Goal: Task Accomplishment & Management: Manage account settings

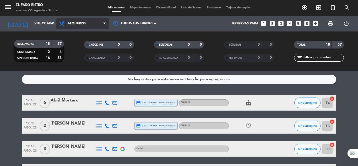
click at [77, 22] on span "Almuerzo" at bounding box center [77, 24] width 18 height 4
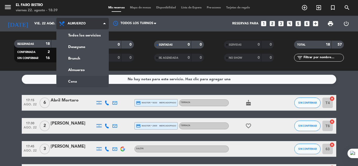
click at [80, 78] on ng-component "menu El Faro Bistro viernes 22. agosto - 18:39 Mis reservas Mapa de mesas Dispo…" at bounding box center [179, 83] width 358 height 166
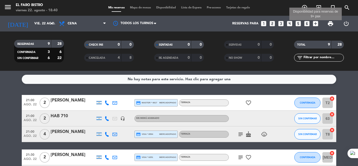
click at [313, 23] on icon "add_box" at bounding box center [315, 23] width 7 height 7
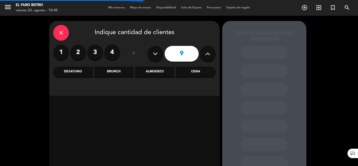
click at [191, 72] on div "Cena" at bounding box center [196, 72] width 40 height 10
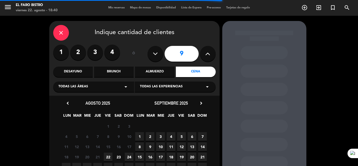
click at [108, 156] on span "22" at bounding box center [108, 156] width 9 height 9
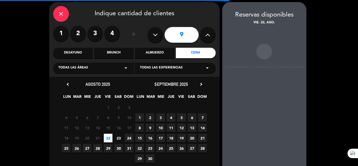
scroll to position [21, 0]
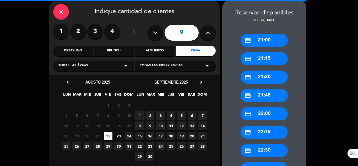
click at [271, 37] on div "credit_card 21:00" at bounding box center [263, 40] width 47 height 13
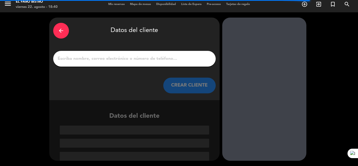
click at [160, 57] on input "1" at bounding box center [134, 58] width 155 height 7
click at [185, 63] on div at bounding box center [134, 59] width 162 height 16
click at [163, 64] on div at bounding box center [134, 59] width 162 height 16
click at [162, 59] on input "1" at bounding box center [134, 58] width 155 height 7
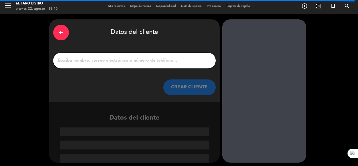
scroll to position [0, 0]
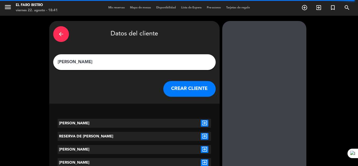
type input "[PERSON_NAME]"
click at [205, 124] on icon "exit_to_app" at bounding box center [205, 123] width 8 height 7
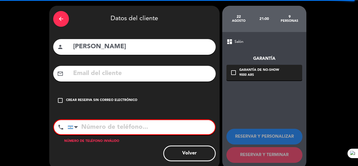
scroll to position [23, 0]
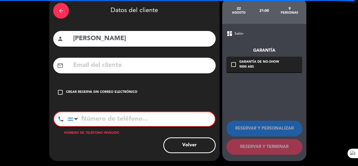
click at [89, 91] on div "Crear reserva sin correo electrónico" at bounding box center [101, 92] width 71 height 5
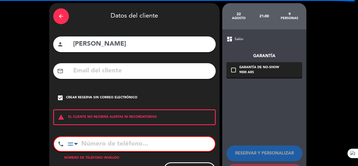
scroll to position [26, 0]
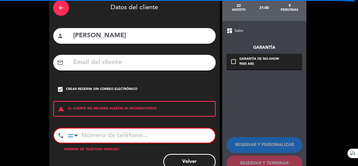
click at [131, 89] on div "Crear reserva sin correo electrónico" at bounding box center [101, 89] width 71 height 5
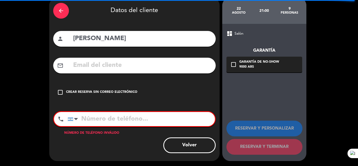
click at [131, 89] on div "check_box_outline_blank Crear reserva sin correo electrónico" at bounding box center [134, 92] width 162 height 16
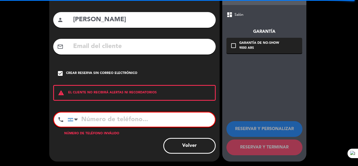
scroll to position [43, 0]
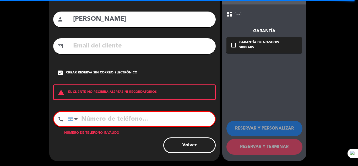
click at [96, 120] on input "tel" at bounding box center [141, 119] width 147 height 14
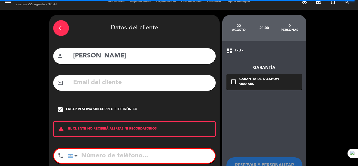
scroll to position [0, 0]
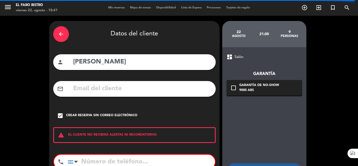
click at [58, 29] on div "arrow_back" at bounding box center [61, 34] width 16 height 16
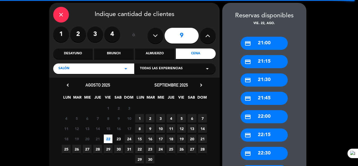
scroll to position [26, 0]
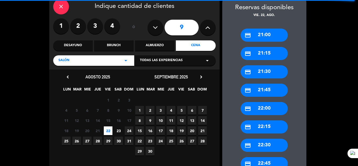
click at [271, 35] on div "credit_card 21:00" at bounding box center [263, 35] width 47 height 13
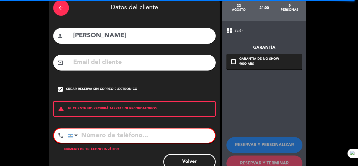
click at [65, 33] on div "person [PERSON_NAME]" at bounding box center [134, 36] width 162 height 16
click at [128, 34] on input "[PERSON_NAME]" at bounding box center [142, 35] width 139 height 11
drag, startPoint x: 122, startPoint y: 36, endPoint x: 98, endPoint y: 37, distance: 23.9
click at [98, 37] on input "[PERSON_NAME]" at bounding box center [142, 35] width 139 height 11
type input "[PERSON_NAME]"
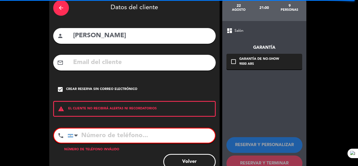
click at [67, 9] on div "arrow_back" at bounding box center [61, 8] width 16 height 16
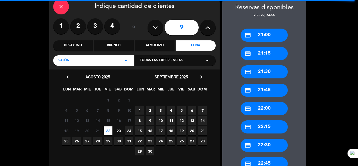
click at [254, 38] on div "credit_card 21:00" at bounding box center [263, 35] width 47 height 13
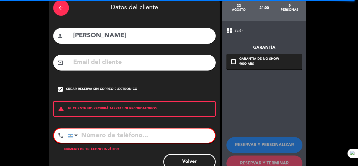
click at [59, 36] on icon "person" at bounding box center [60, 36] width 6 height 6
click at [60, 36] on icon "person" at bounding box center [60, 36] width 6 height 6
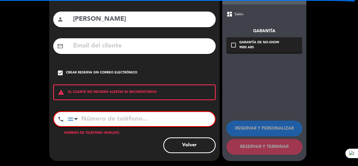
click at [188, 152] on button "Volver" at bounding box center [189, 145] width 52 height 16
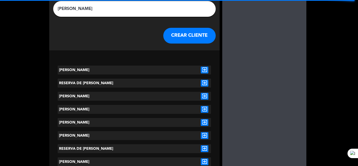
scroll to position [46, 0]
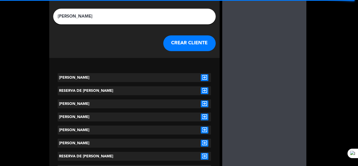
click at [204, 90] on icon "exit_to_app" at bounding box center [205, 90] width 8 height 7
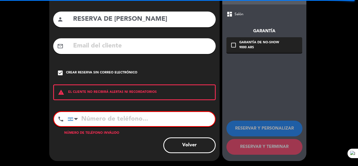
click at [61, 74] on icon "check_box" at bounding box center [60, 73] width 6 height 6
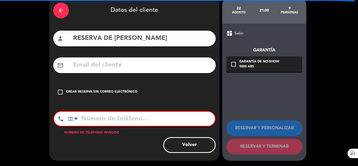
scroll to position [23, 0]
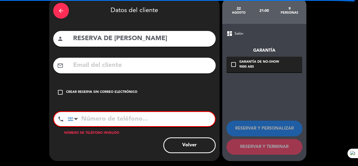
click at [94, 121] on input "tel" at bounding box center [141, 119] width 147 height 14
drag, startPoint x: 103, startPoint y: 133, endPoint x: 227, endPoint y: 129, distance: 123.4
click at [106, 132] on div "Número de teléfono inválido" at bounding box center [134, 132] width 162 height 5
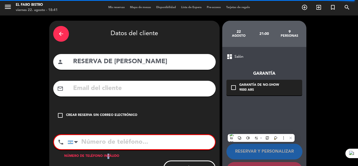
scroll to position [0, 0]
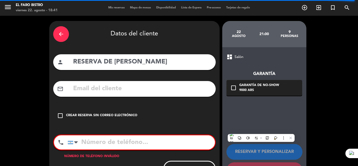
click at [231, 88] on icon "check_box_outline_blank" at bounding box center [233, 88] width 6 height 6
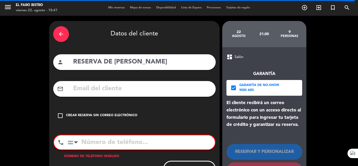
click at [233, 88] on icon "check_box" at bounding box center [233, 88] width 6 height 6
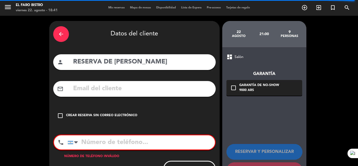
click at [60, 116] on icon "check_box_outline_blank" at bounding box center [60, 115] width 6 height 6
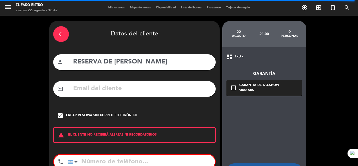
click at [58, 29] on div "arrow_back" at bounding box center [61, 34] width 16 height 16
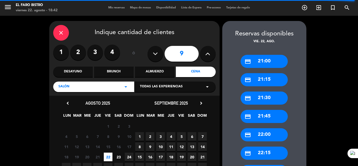
click at [58, 29] on div "close" at bounding box center [61, 33] width 16 height 16
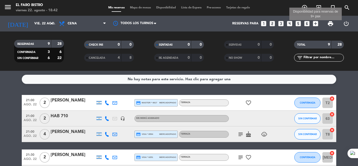
click at [314, 24] on icon "add_box" at bounding box center [315, 23] width 7 height 7
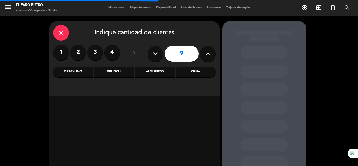
click at [185, 74] on div "Cena" at bounding box center [196, 72] width 40 height 10
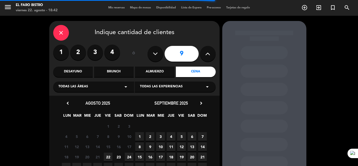
click at [108, 154] on span "22" at bounding box center [108, 156] width 9 height 9
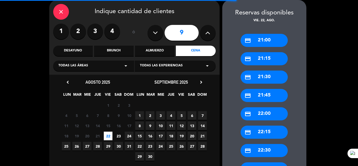
click at [260, 57] on div "credit_card 21:15" at bounding box center [263, 58] width 47 height 13
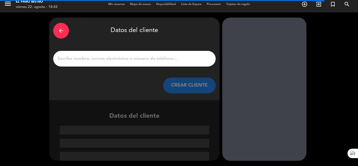
click at [185, 56] on input "1" at bounding box center [134, 58] width 155 height 7
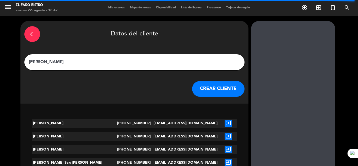
type input "[PERSON_NAME]"
click at [192, 88] on button "CREAR CLIENTE" at bounding box center [218, 89] width 52 height 16
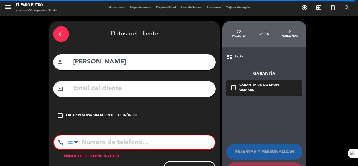
scroll to position [23, 0]
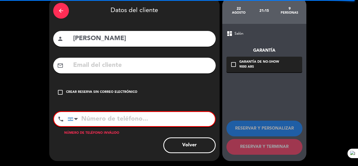
click at [69, 93] on div "Crear reserva sin correo electrónico" at bounding box center [101, 92] width 71 height 5
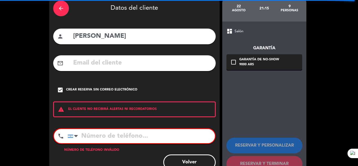
scroll to position [43, 0]
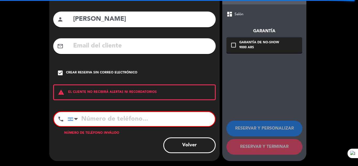
click at [122, 121] on input "tel" at bounding box center [141, 119] width 147 height 14
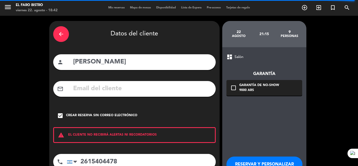
scroll to position [36, 0]
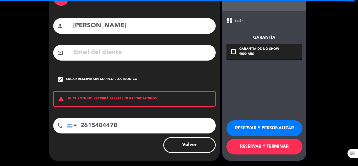
type input "2615404478"
click at [265, 144] on button "RESERVAR Y TERMINAR" at bounding box center [264, 147] width 76 height 16
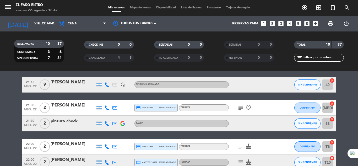
scroll to position [63, 0]
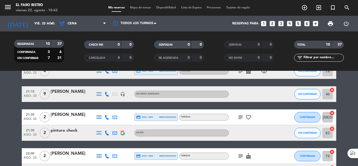
click at [105, 93] on icon at bounding box center [107, 94] width 5 height 5
click at [104, 94] on div "[PHONE_NUMBER] Copiar content_paste |" at bounding box center [107, 93] width 8 height 15
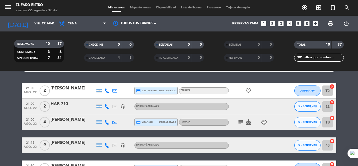
scroll to position [0, 0]
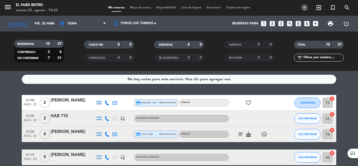
click at [329, 23] on span "print" at bounding box center [330, 23] width 6 height 6
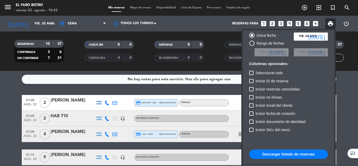
scroll to position [32, 0]
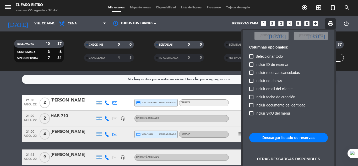
click at [293, 140] on button "Descargar listado de reservas" at bounding box center [288, 137] width 79 height 9
click at [9, 4] on div at bounding box center [179, 83] width 358 height 166
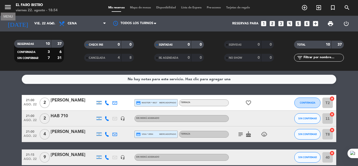
click at [8, 4] on icon "menu" at bounding box center [8, 7] width 8 height 8
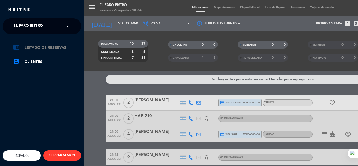
click at [46, 47] on link "chrome_reader_mode Listado de Reservas" at bounding box center [47, 48] width 68 height 6
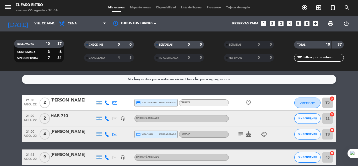
click at [12, 5] on span "menu" at bounding box center [10, 8] width 12 height 12
click at [9, 7] on icon "menu" at bounding box center [8, 7] width 8 height 8
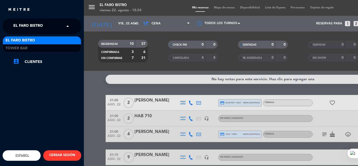
click at [34, 23] on span "El Faro Bistro" at bounding box center [28, 26] width 30 height 11
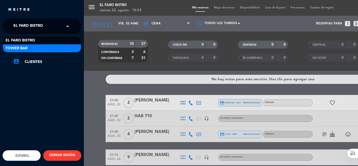
click at [41, 47] on div "Tower Bar" at bounding box center [42, 48] width 78 height 8
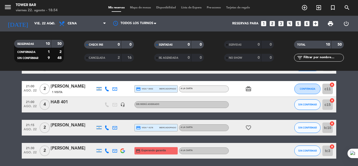
scroll to position [0, 0]
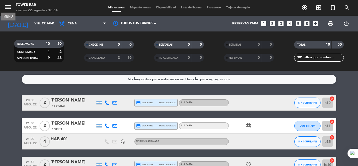
click at [8, 4] on icon "menu" at bounding box center [8, 7] width 8 height 8
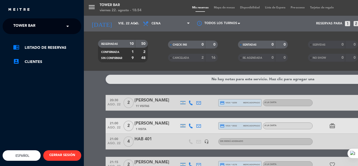
click at [108, 17] on div "menu Tower Bar viernes 22. agosto - 18:54 Mis reservas Mapa de mesas Disponibil…" at bounding box center [263, 83] width 358 height 166
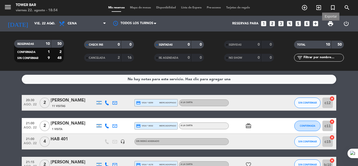
click at [328, 24] on span "print" at bounding box center [330, 23] width 6 height 6
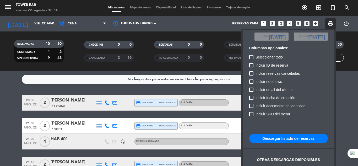
scroll to position [32, 0]
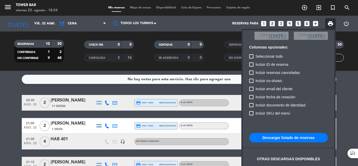
click at [290, 135] on button "Descargar listado de reservas" at bounding box center [288, 137] width 79 height 9
click at [7, 1] on div at bounding box center [179, 83] width 358 height 166
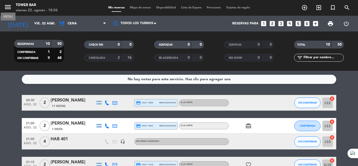
click at [8, 4] on icon "menu" at bounding box center [8, 7] width 8 height 8
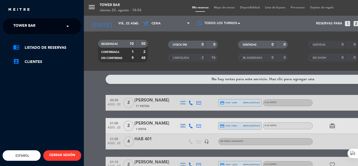
click at [33, 27] on span "Tower Bar" at bounding box center [24, 26] width 22 height 11
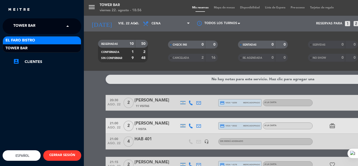
click at [39, 44] on div "El Faro Bistro" at bounding box center [42, 40] width 78 height 8
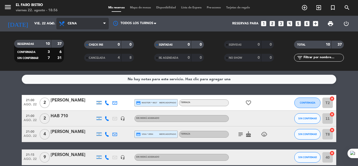
click at [99, 23] on span "Cena" at bounding box center [82, 24] width 52 height 12
click at [95, 67] on div "menu El Faro Bistro viernes 22. agosto - 18:56 Mis reservas Mapa de mesas Dispo…" at bounding box center [179, 35] width 358 height 71
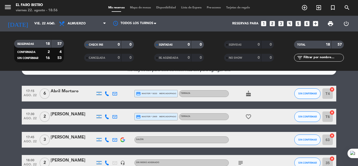
scroll to position [0, 0]
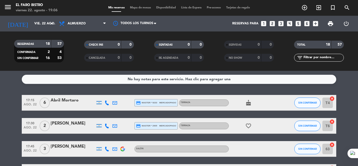
click at [268, 24] on div "Reservas para looks_one looks_two looks_3 looks_4 looks_5 looks_6 add_box" at bounding box center [242, 24] width 158 height 16
click at [270, 23] on icon "looks_two" at bounding box center [272, 23] width 7 height 7
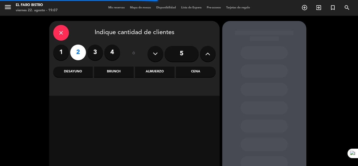
click at [190, 73] on div "Cena" at bounding box center [196, 72] width 40 height 10
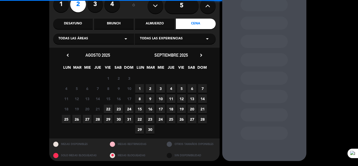
click at [109, 107] on span "22" at bounding box center [108, 109] width 9 height 9
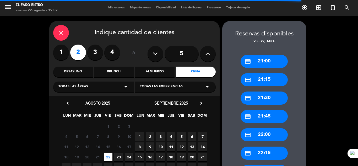
click at [268, 102] on div "credit_card 21:30" at bounding box center [263, 97] width 47 height 13
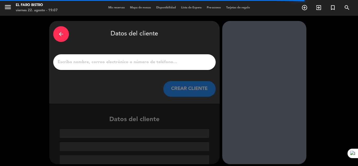
click at [135, 67] on div at bounding box center [134, 62] width 162 height 16
click at [135, 60] on input "1" at bounding box center [134, 61] width 155 height 7
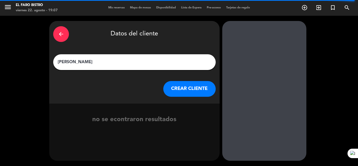
type input "[PERSON_NAME]"
click at [192, 86] on button "CREAR CLIENTE" at bounding box center [189, 89] width 52 height 16
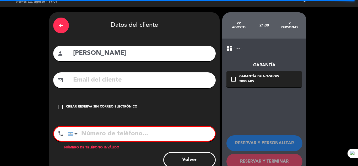
scroll to position [23, 0]
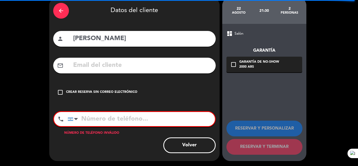
click at [93, 92] on div "Crear reserva sin correo electrónico" at bounding box center [101, 92] width 71 height 5
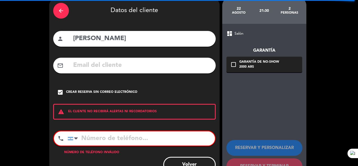
scroll to position [43, 0]
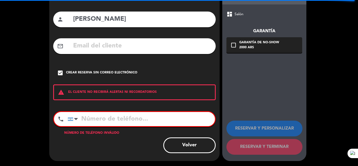
click at [92, 118] on input "tel" at bounding box center [141, 119] width 147 height 14
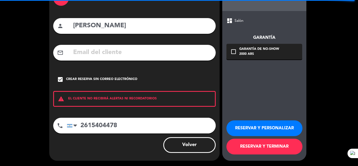
scroll to position [36, 0]
type input "2615404478"
click at [268, 144] on button "RESERVAR Y TERMINAR" at bounding box center [264, 147] width 76 height 16
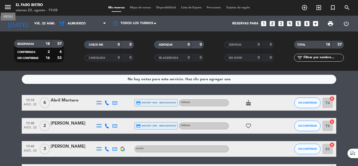
click at [4, 7] on div "menu MENU El Faro Bistro viernes 22. agosto - 19:08" at bounding box center [45, 8] width 90 height 12
click at [4, 9] on icon "menu" at bounding box center [8, 7] width 8 height 8
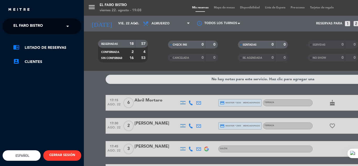
click at [56, 29] on input "text" at bounding box center [42, 27] width 64 height 12
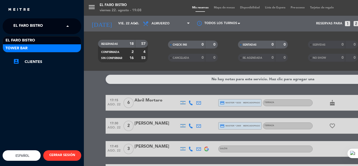
click at [61, 44] on div "Tower Bar" at bounding box center [42, 48] width 78 height 8
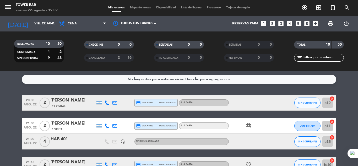
click at [10, 2] on div "menu Tower Bar viernes 22. agosto - 19:09 Mis reservas Mapa de mesas Disponibil…" at bounding box center [179, 8] width 358 height 16
click at [12, 6] on span "menu" at bounding box center [10, 8] width 12 height 12
drag, startPoint x: 2, startPoint y: 7, endPoint x: 20, endPoint y: 7, distance: 17.6
click at [4, 7] on div "menu Tower Bar viernes 22. agosto - 19:09" at bounding box center [45, 8] width 90 height 12
click at [2, 5] on div "menu Tower Bar viernes 22. agosto - 19:09" at bounding box center [45, 8] width 90 height 12
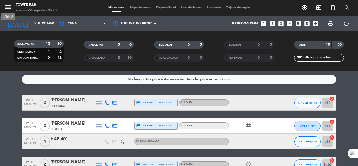
click at [6, 5] on icon "menu" at bounding box center [8, 7] width 8 height 8
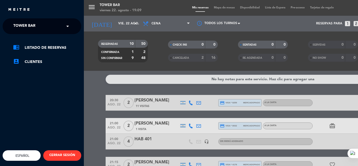
click at [33, 20] on ng-select "× Tower Bar ×" at bounding box center [42, 26] width 79 height 16
click at [39, 28] on div "× Tower Bar" at bounding box center [27, 26] width 32 height 11
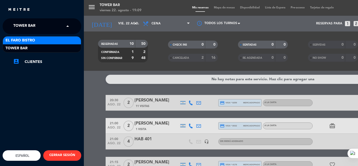
click at [45, 41] on div "El Faro Bistro" at bounding box center [42, 40] width 78 height 8
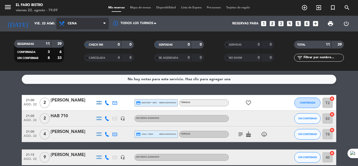
click at [75, 24] on span "Cena" at bounding box center [72, 24] width 9 height 4
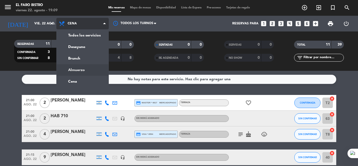
click at [92, 66] on div "menu El Faro Bistro viernes 22. agosto - 19:09 Mis reservas Mapa de mesas Dispo…" at bounding box center [179, 35] width 358 height 71
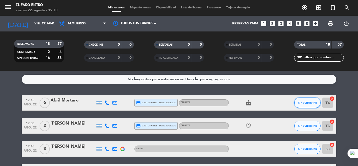
click at [305, 99] on button "SIN CONFIRMAR" at bounding box center [307, 102] width 26 height 10
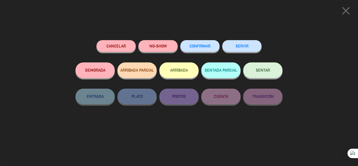
click at [250, 47] on button "SERVIR" at bounding box center [241, 46] width 39 height 12
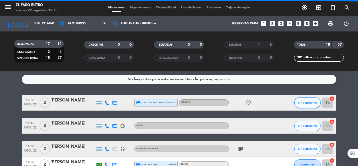
click at [309, 104] on button "SIN CONFIRMAR" at bounding box center [307, 102] width 26 height 10
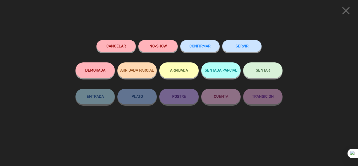
click at [237, 44] on button "SERVIR" at bounding box center [241, 46] width 39 height 12
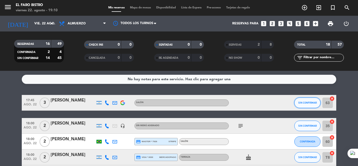
click at [312, 99] on button "SIN CONFIRMAR" at bounding box center [307, 102] width 26 height 10
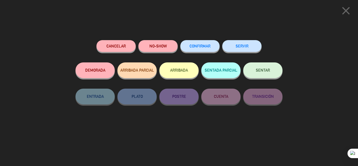
click at [172, 47] on button "NO-SHOW" at bounding box center [157, 46] width 39 height 12
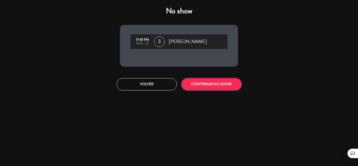
click at [200, 84] on button "CONFIRMAR NO-SHOW" at bounding box center [211, 84] width 60 height 12
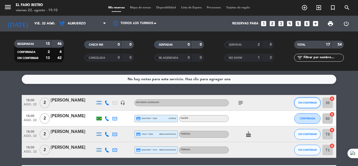
click at [310, 102] on span "SIN CONFIRMAR" at bounding box center [307, 102] width 19 height 3
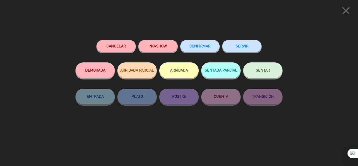
click at [243, 47] on button "SERVIR" at bounding box center [241, 46] width 39 height 12
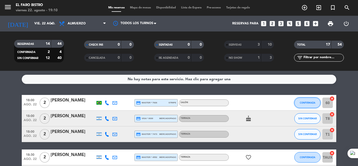
click at [306, 101] on button "CONFIRMADA" at bounding box center [307, 102] width 26 height 10
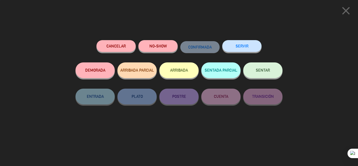
click at [170, 46] on button "NO-SHOW" at bounding box center [157, 46] width 39 height 12
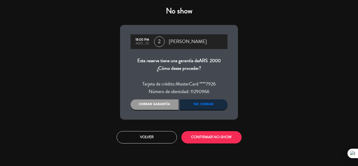
click at [166, 99] on div "18:00 PM ago., 22 2 [PERSON_NAME] Esta reserva tiene una garantía de ARS 2000 ¿…" at bounding box center [179, 72] width 118 height 95
click at [168, 102] on div "Cobrar garantía" at bounding box center [154, 104] width 48 height 10
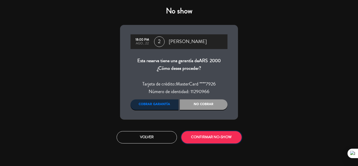
click at [208, 135] on button "CONFIRMAR NO-SHOW" at bounding box center [211, 137] width 60 height 12
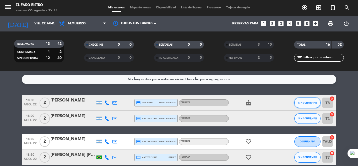
click at [304, 98] on button "SIN CONFIRMAR" at bounding box center [307, 102] width 26 height 10
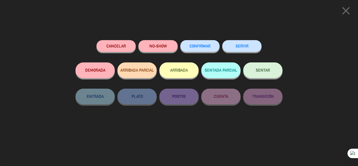
click at [248, 48] on button "SERVIR" at bounding box center [241, 46] width 39 height 12
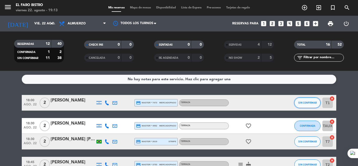
click at [312, 102] on span "SIN CONFIRMAR" at bounding box center [307, 102] width 19 height 3
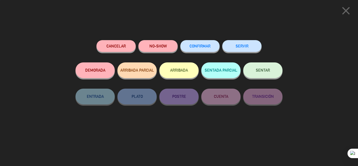
click at [235, 48] on button "SERVIR" at bounding box center [241, 46] width 39 height 12
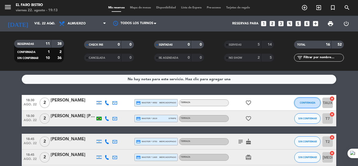
click at [305, 100] on button "CONFIRMADA" at bounding box center [307, 102] width 26 height 10
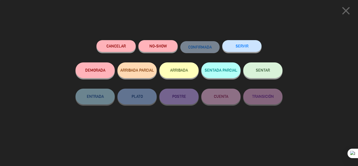
click at [237, 47] on button "SERVIR" at bounding box center [241, 46] width 39 height 12
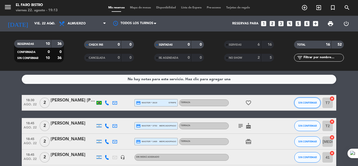
click at [313, 101] on button "SIN CONFIRMAR" at bounding box center [307, 102] width 26 height 10
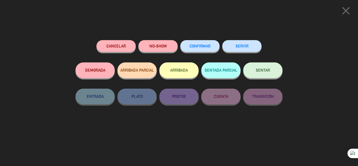
click at [248, 43] on button "SERVIR" at bounding box center [241, 46] width 39 height 12
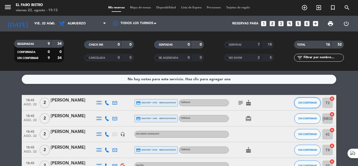
click at [301, 102] on span "SIN CONFIRMAR" at bounding box center [307, 102] width 19 height 3
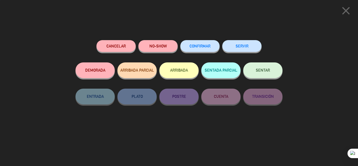
click at [244, 47] on button "SERVIR" at bounding box center [241, 46] width 39 height 12
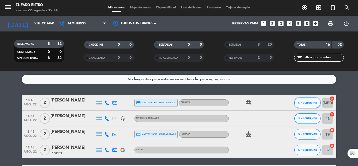
click at [310, 100] on button "SIN CONFIRMAR" at bounding box center [307, 102] width 26 height 10
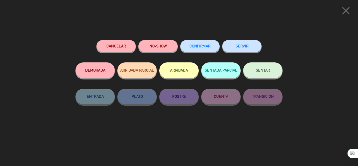
click at [244, 42] on button "SERVIR" at bounding box center [241, 46] width 39 height 12
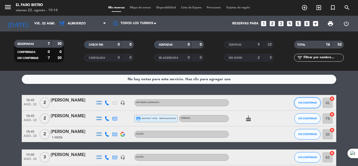
click at [310, 102] on span "SIN CONFIRMAR" at bounding box center [307, 102] width 19 height 3
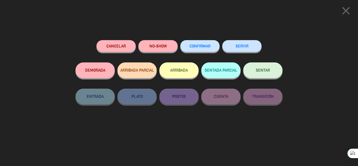
click at [248, 45] on button "SERVIR" at bounding box center [241, 46] width 39 height 12
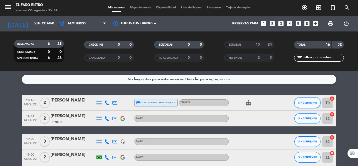
click at [308, 100] on button "SIN CONFIRMAR" at bounding box center [307, 102] width 26 height 10
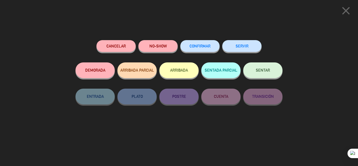
click at [243, 49] on button "SERVIR" at bounding box center [241, 46] width 39 height 12
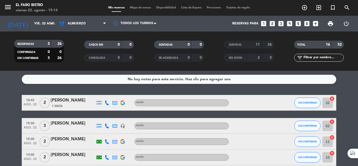
scroll to position [26, 0]
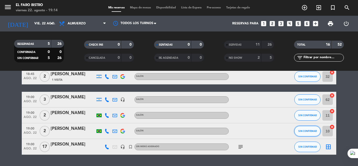
click at [313, 132] on span "SIN CONFIRMAR" at bounding box center [307, 130] width 19 height 3
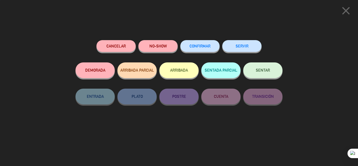
click at [243, 50] on button "SERVIR" at bounding box center [241, 46] width 39 height 12
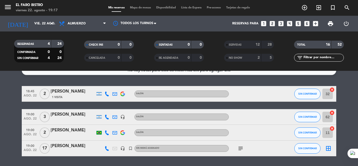
scroll to position [0, 0]
